Goal: Complete application form

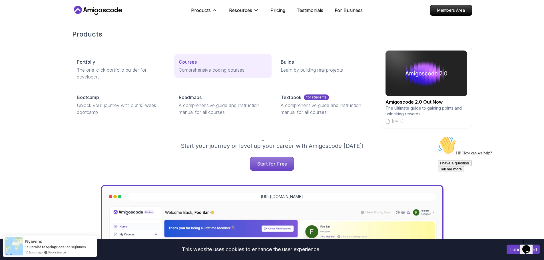
click at [191, 63] on p "Courses" at bounding box center [188, 62] width 18 height 7
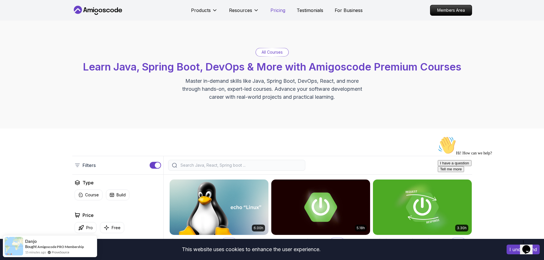
click at [279, 9] on p "Pricing" at bounding box center [277, 10] width 15 height 7
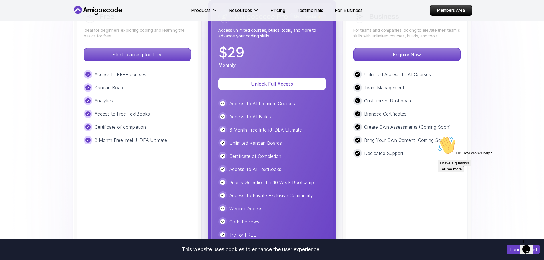
scroll to position [1307, 0]
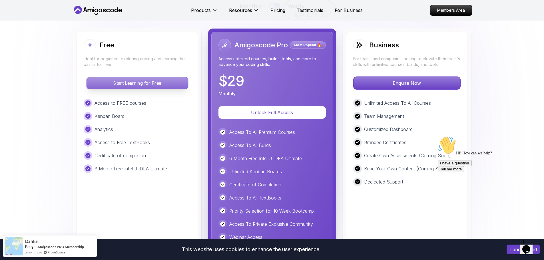
click at [137, 80] on p "Start Learning for Free" at bounding box center [136, 83] width 101 height 12
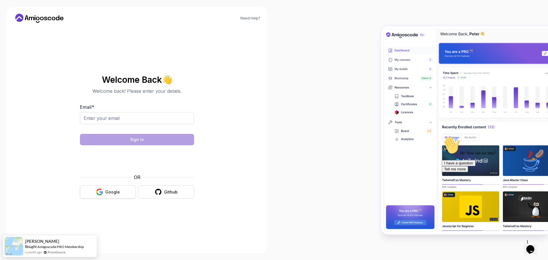
click at [116, 190] on div "Google" at bounding box center [112, 192] width 15 height 6
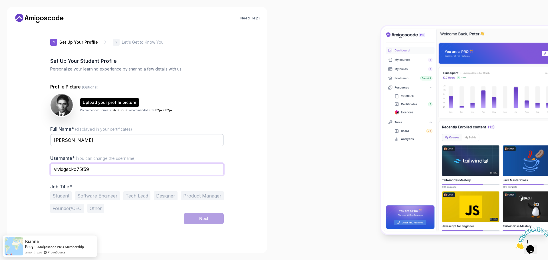
drag, startPoint x: 110, startPoint y: 167, endPoint x: 13, endPoint y: 165, distance: 96.8
click at [13, 165] on div "Need Help? 1 Set Up Your Profile 1 Set Up Your Profile 2 Let's Get to Know You …" at bounding box center [137, 130] width 260 height 246
type input "rahamatj"
click at [265, 168] on div "Need Help? 1 Set Up Your Profile 1 Set Up Your Profile 2 Let's Get to Know You …" at bounding box center [137, 130] width 260 height 246
click at [69, 194] on button "Student" at bounding box center [60, 195] width 21 height 9
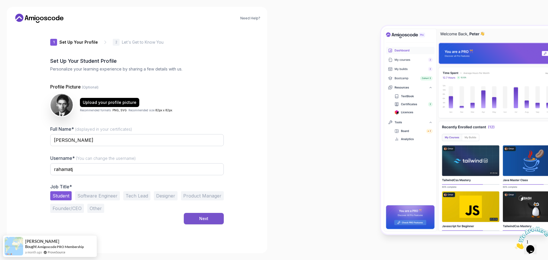
click at [192, 216] on button "Next" at bounding box center [204, 218] width 40 height 11
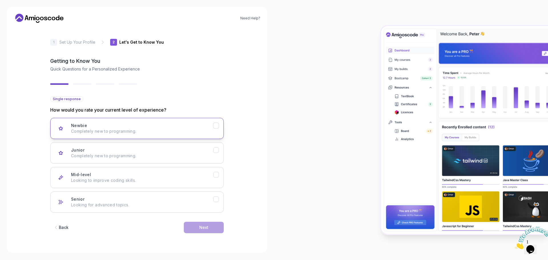
click at [85, 127] on h3 "Newbie" at bounding box center [79, 126] width 16 height 6
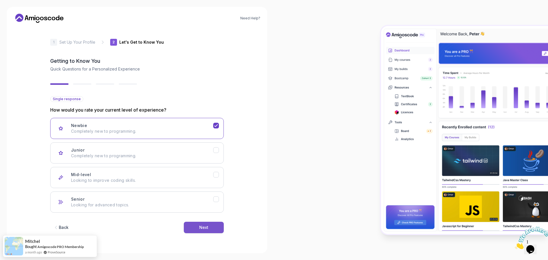
click at [214, 227] on button "Next" at bounding box center [204, 227] width 40 height 11
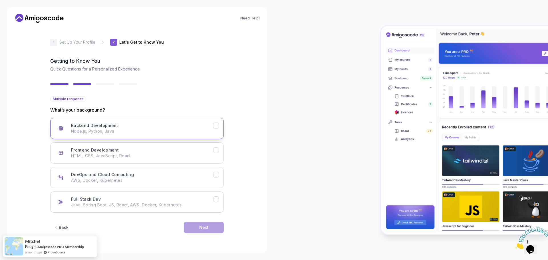
click at [163, 129] on p "Node.js, Python, Java" at bounding box center [142, 131] width 142 height 6
click at [209, 226] on button "Next" at bounding box center [204, 227] width 40 height 11
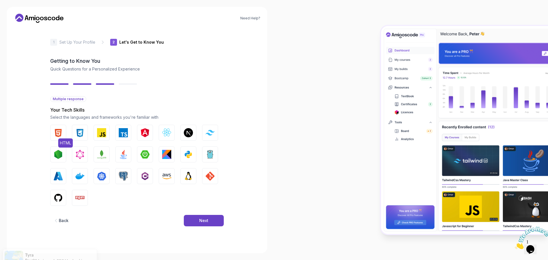
click at [61, 132] on img "button" at bounding box center [58, 132] width 9 height 9
click at [86, 129] on button "CSS" at bounding box center [80, 133] width 16 height 16
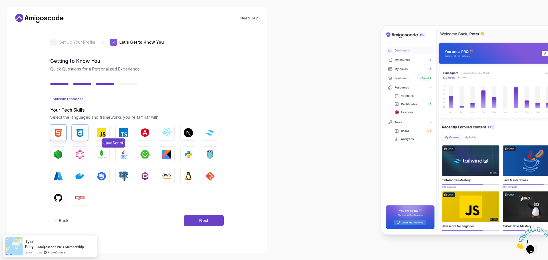
click at [102, 130] on img "button" at bounding box center [101, 132] width 9 height 9
click at [168, 130] on img "button" at bounding box center [166, 132] width 9 height 9
click at [213, 129] on button "Tailwind CSS" at bounding box center [210, 133] width 16 height 16
click at [146, 134] on img "button" at bounding box center [144, 132] width 9 height 9
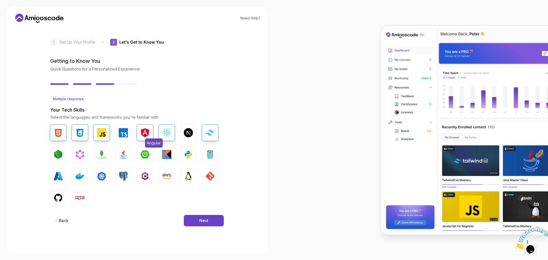
click at [146, 134] on img "button" at bounding box center [144, 132] width 9 height 9
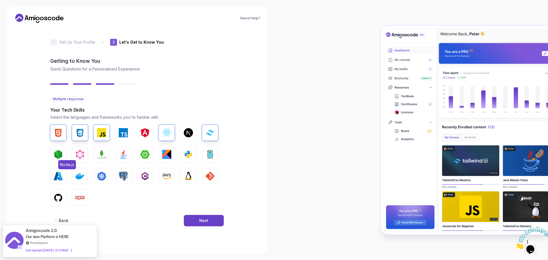
click at [62, 155] on img "button" at bounding box center [58, 154] width 9 height 9
click at [117, 152] on button "Java" at bounding box center [123, 154] width 16 height 16
click at [209, 154] on img "button" at bounding box center [209, 154] width 9 height 9
click at [212, 174] on img "button" at bounding box center [209, 176] width 9 height 9
click at [192, 174] on img "button" at bounding box center [188, 176] width 9 height 9
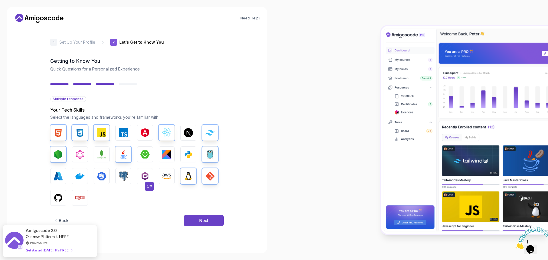
click at [145, 175] on img "button" at bounding box center [144, 176] width 9 height 9
click at [124, 174] on img "button" at bounding box center [123, 176] width 9 height 9
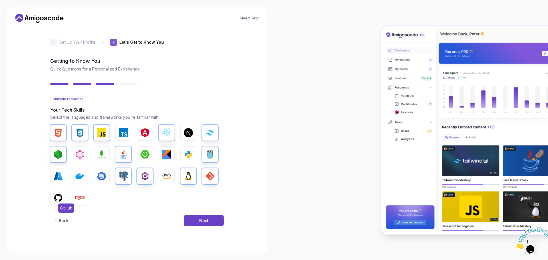
click at [59, 195] on img "button" at bounding box center [58, 197] width 9 height 9
click at [74, 194] on button "Npm" at bounding box center [80, 198] width 16 height 16
click at [204, 215] on button "Next" at bounding box center [204, 220] width 40 height 11
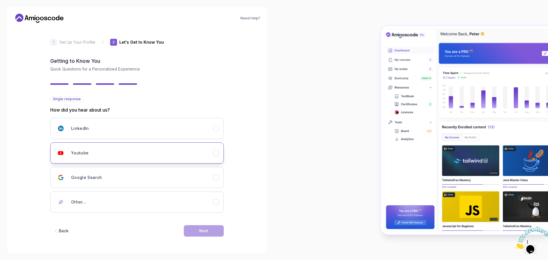
click at [212, 154] on div "Youtube" at bounding box center [142, 152] width 142 height 11
click at [204, 227] on button "Next" at bounding box center [204, 230] width 40 height 11
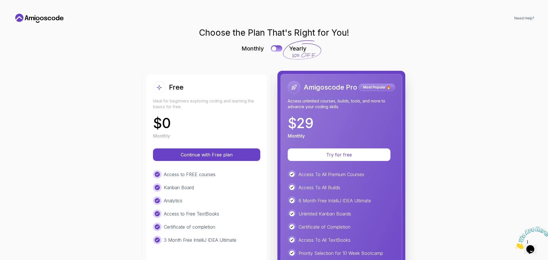
drag, startPoint x: 223, startPoint y: 97, endPoint x: 106, endPoint y: 100, distance: 117.0
click at [106, 100] on div "Choose the Plan That's Right for You! Monthly Yearly Free Ideal for beginners e…" at bounding box center [274, 191] width 521 height 328
click at [337, 152] on p "Try for free" at bounding box center [339, 155] width 84 height 7
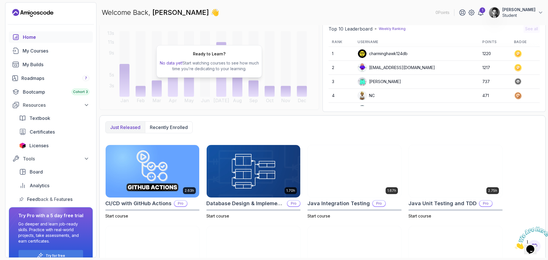
scroll to position [49, 0]
